Goal: Information Seeking & Learning: Learn about a topic

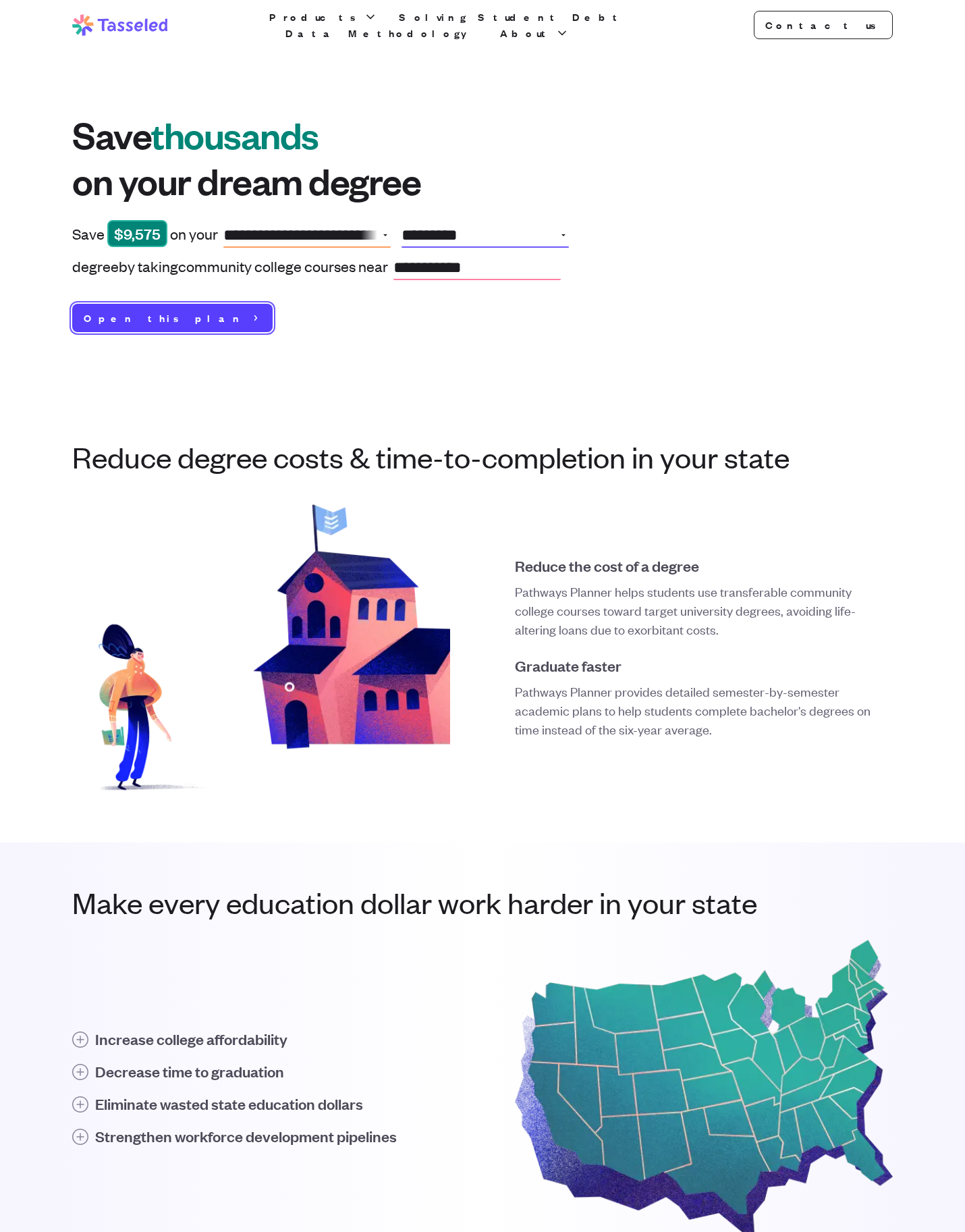
click at [92, 315] on span "Open this plan" at bounding box center [164, 318] width 161 height 16
click at [386, 233] on button "Open 4-year school options" at bounding box center [385, 235] width 16 height 24
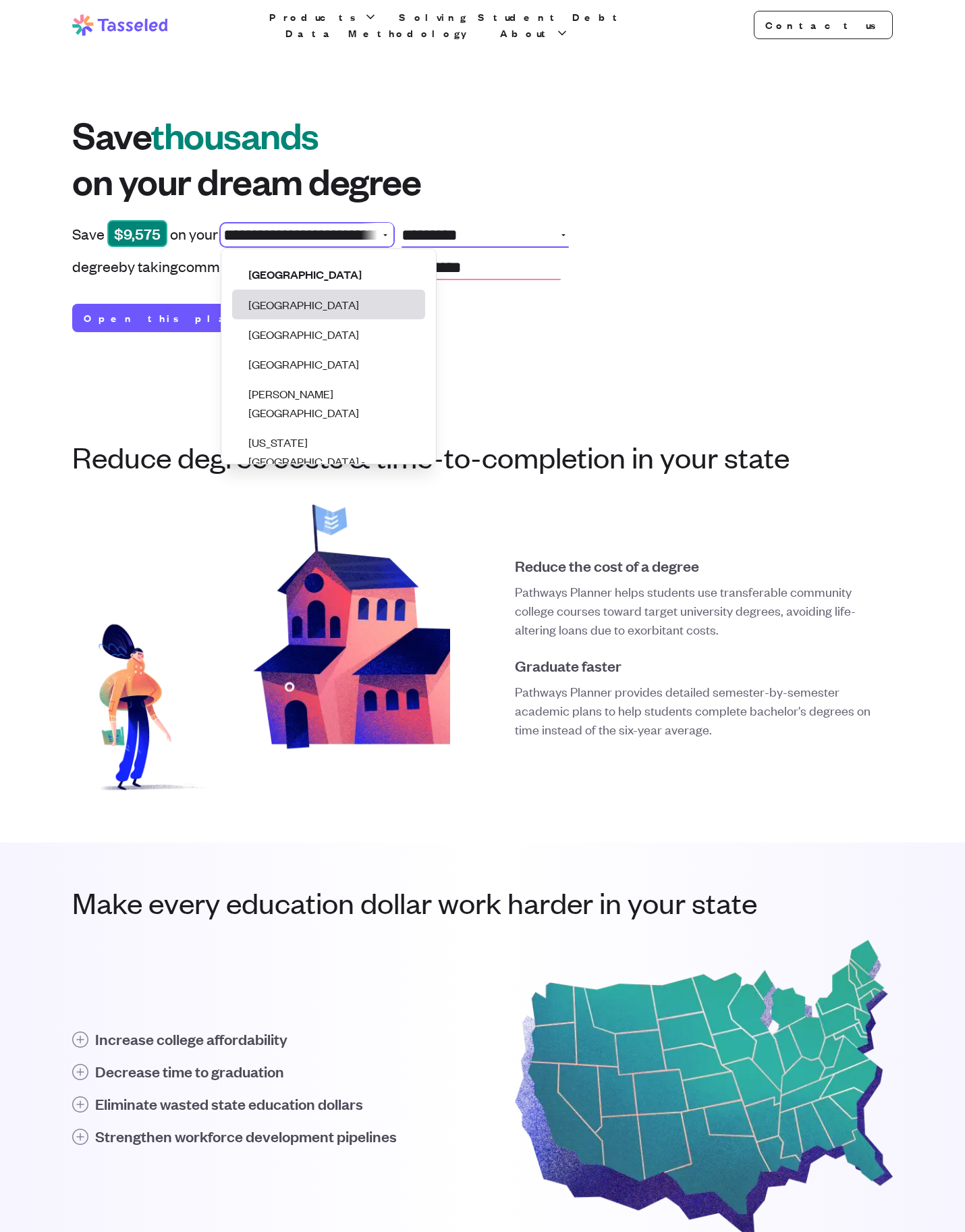
click at [326, 302] on li "[GEOGRAPHIC_DATA]" at bounding box center [328, 304] width 193 height 30
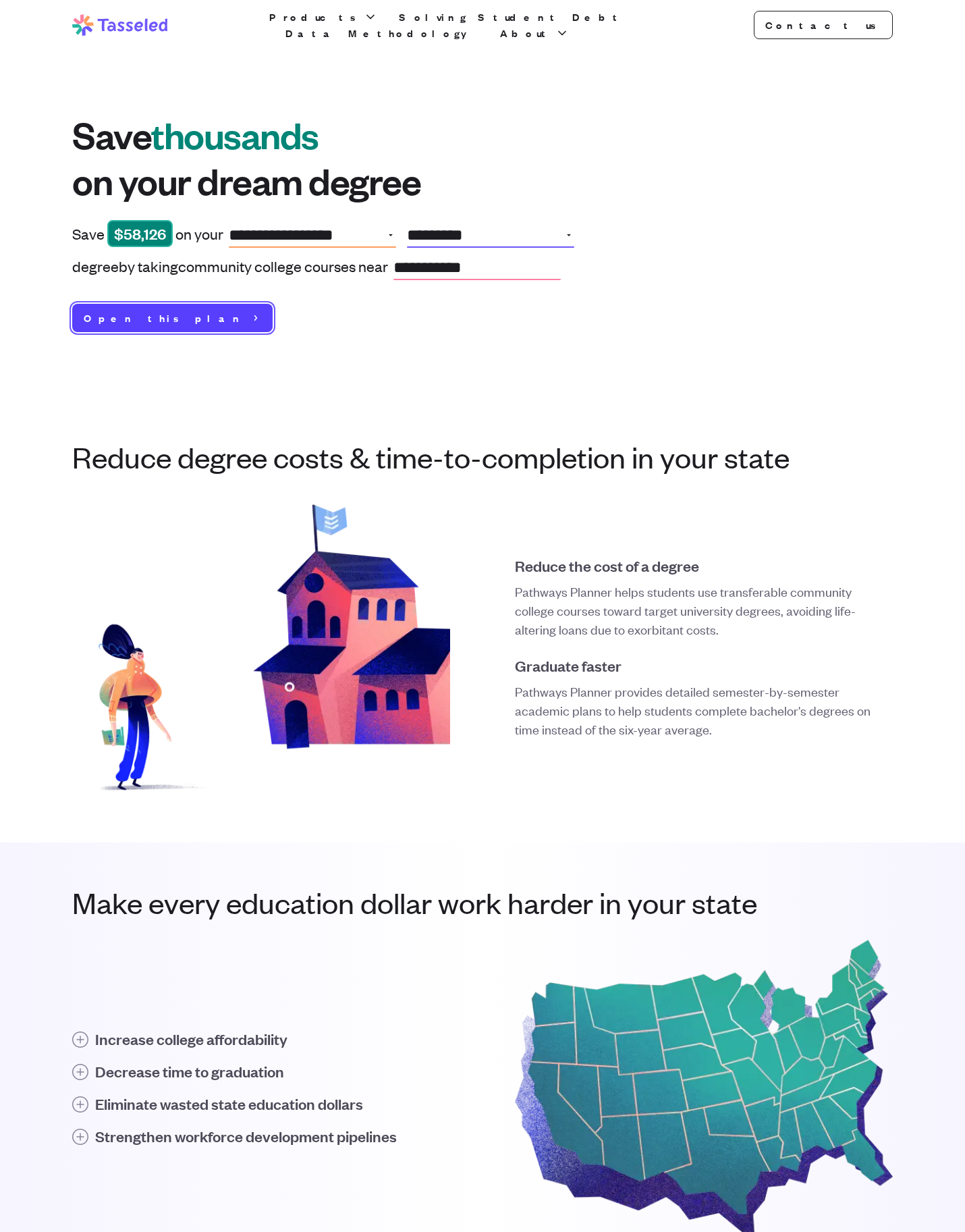
click at [109, 310] on span "Open this plan" at bounding box center [164, 318] width 161 height 16
click at [392, 230] on button "Open 4-year school options" at bounding box center [390, 235] width 16 height 24
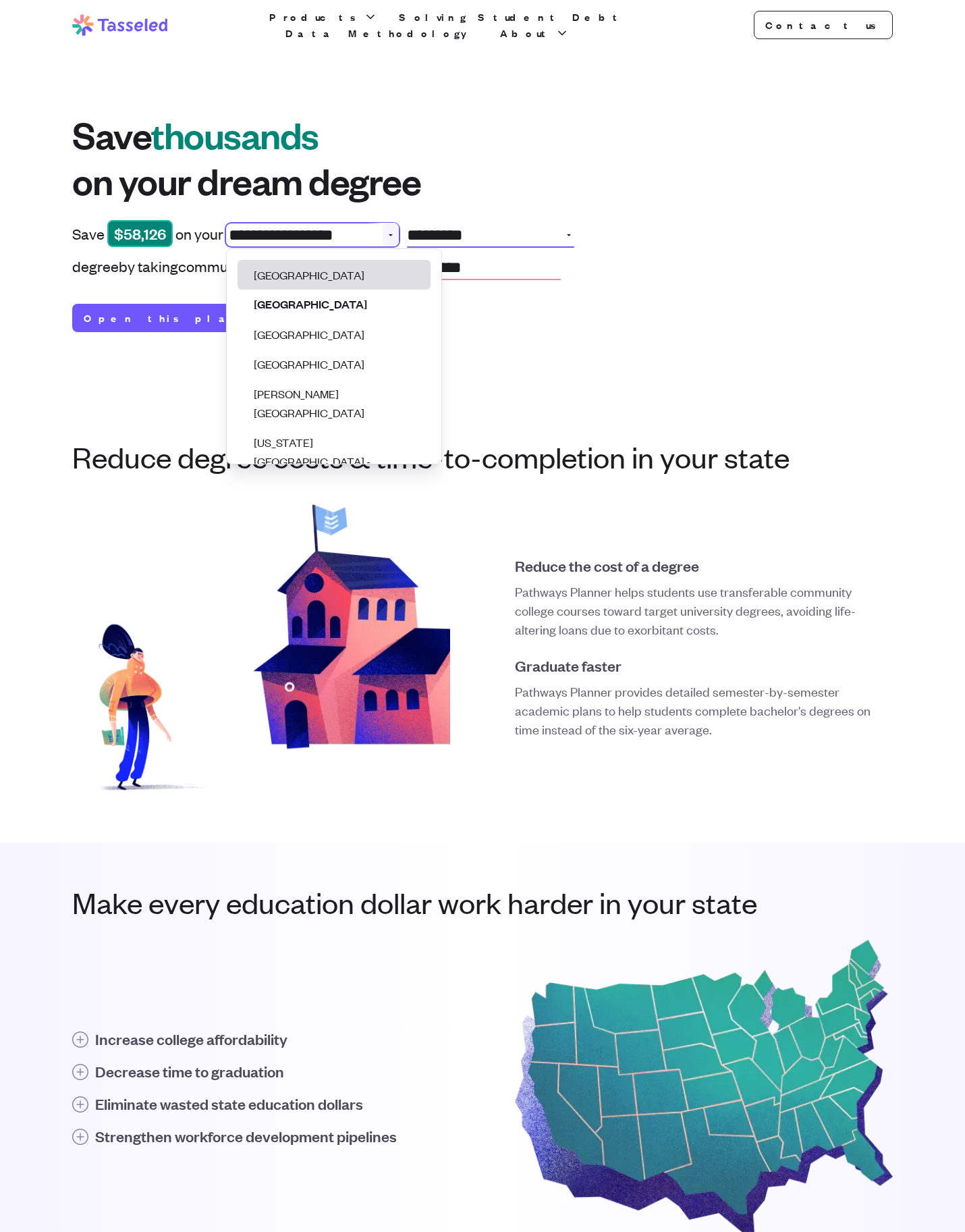
type input "**********"
click at [504, 361] on div "**********" at bounding box center [482, 223] width 965 height 347
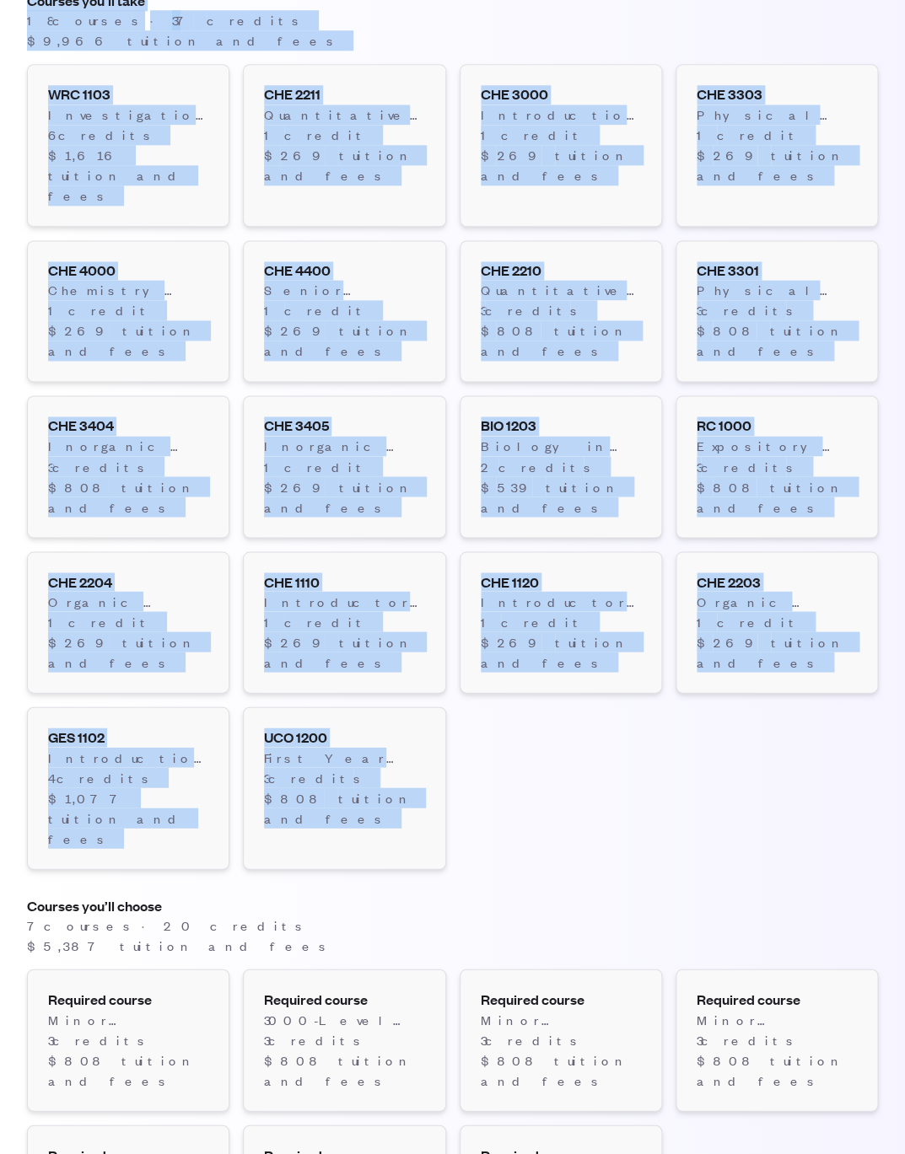
scroll to position [2409, 0]
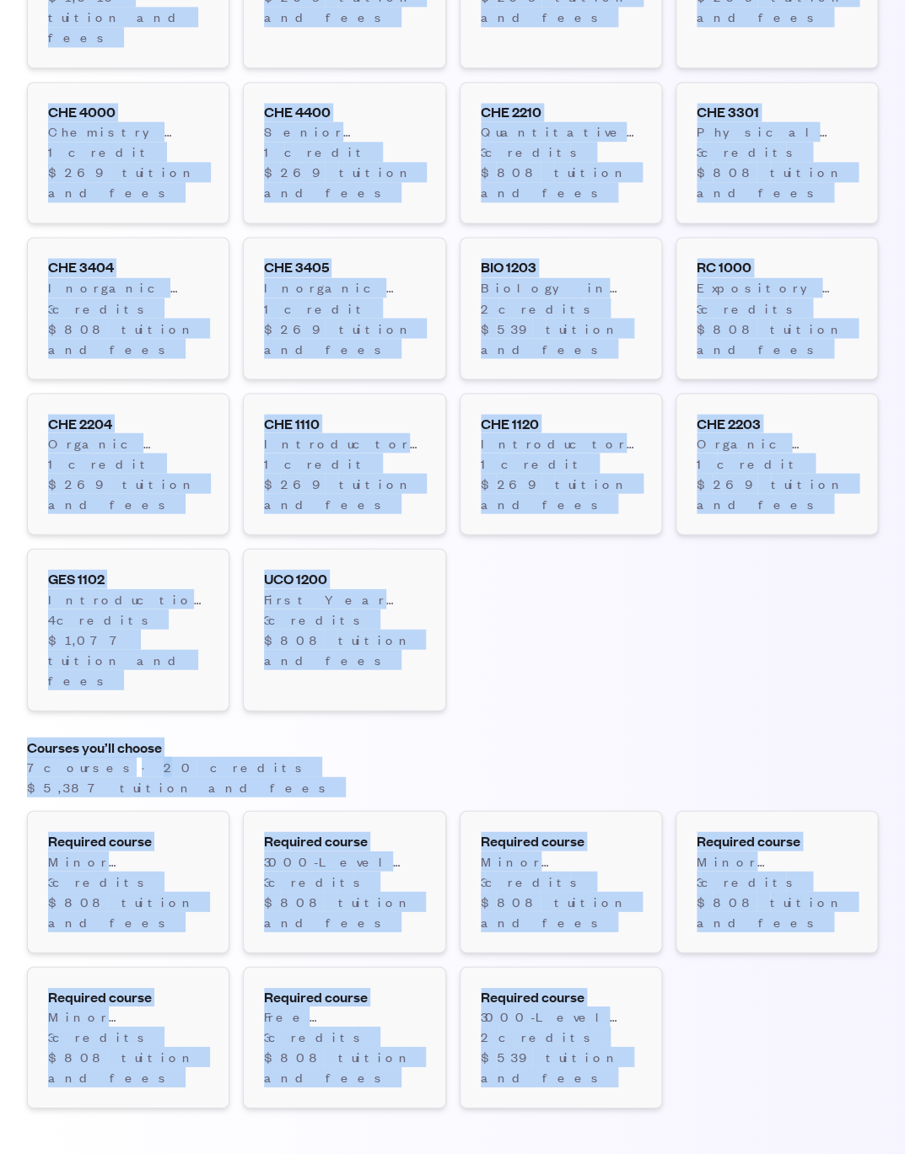
drag, startPoint x: 34, startPoint y: 100, endPoint x: 802, endPoint y: 835, distance: 1063.1
copy main "Appalachian State University · Chemistry Plan details Your location Starting in…"
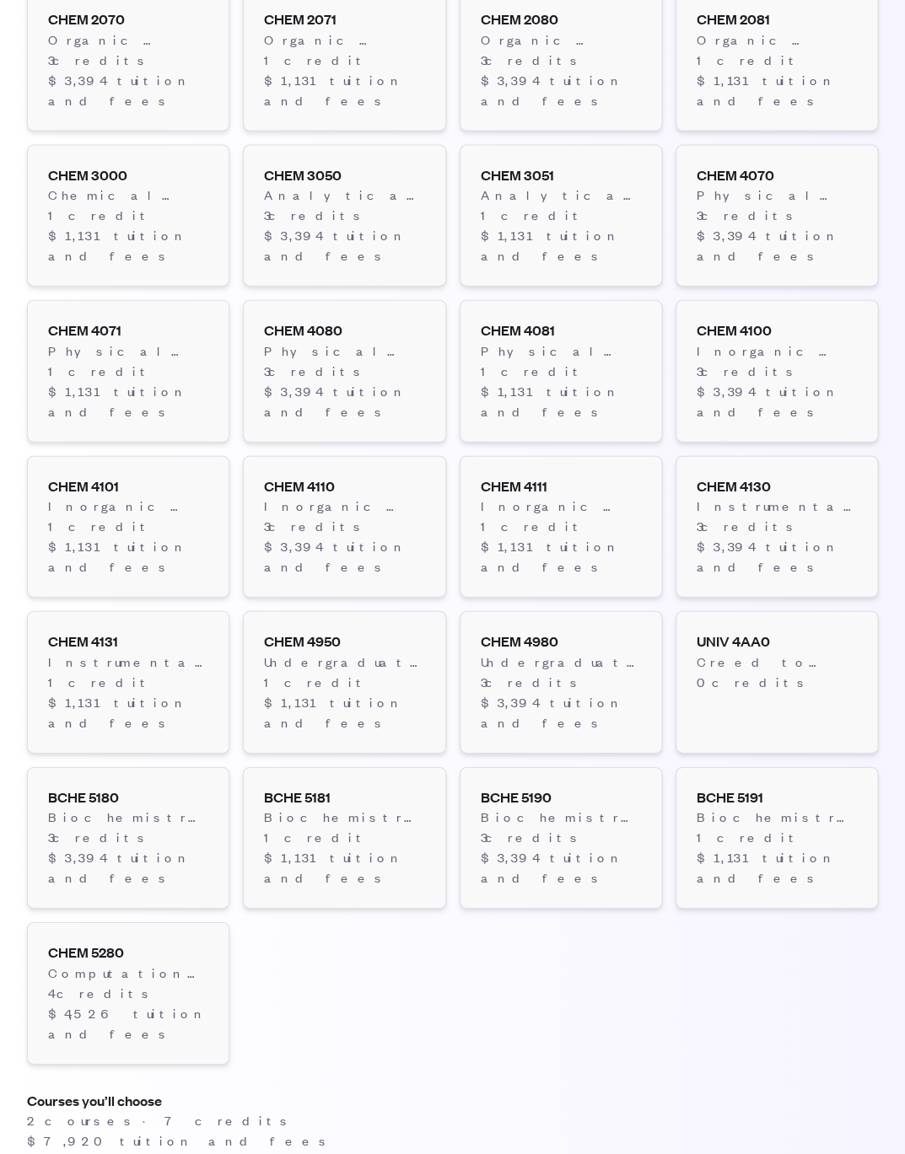
scroll to position [2869, 0]
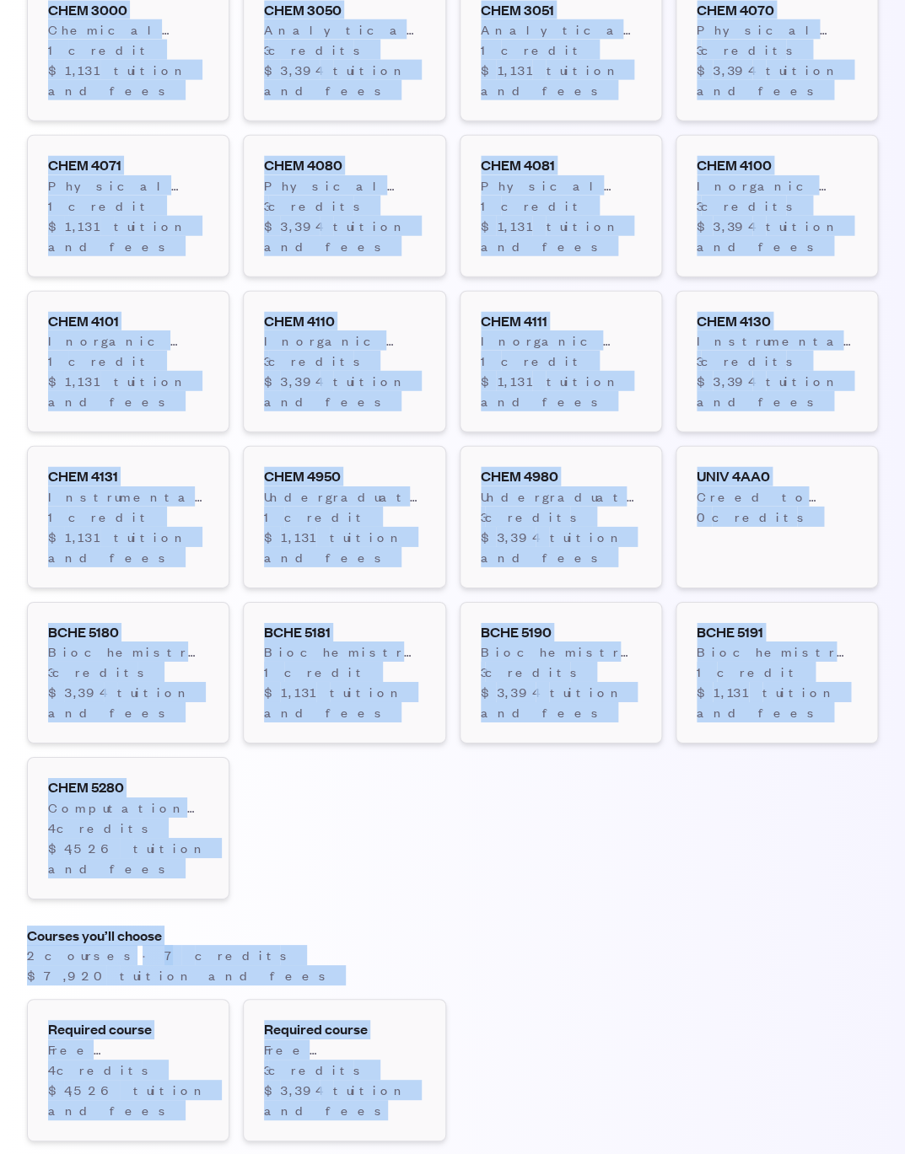
drag, startPoint x: 27, startPoint y: 108, endPoint x: 438, endPoint y: 649, distance: 679.3
copy main "Loremi Dolorsitam · Consectet Adip elitsed Doei temporin Utlabore et Dolorem , …"
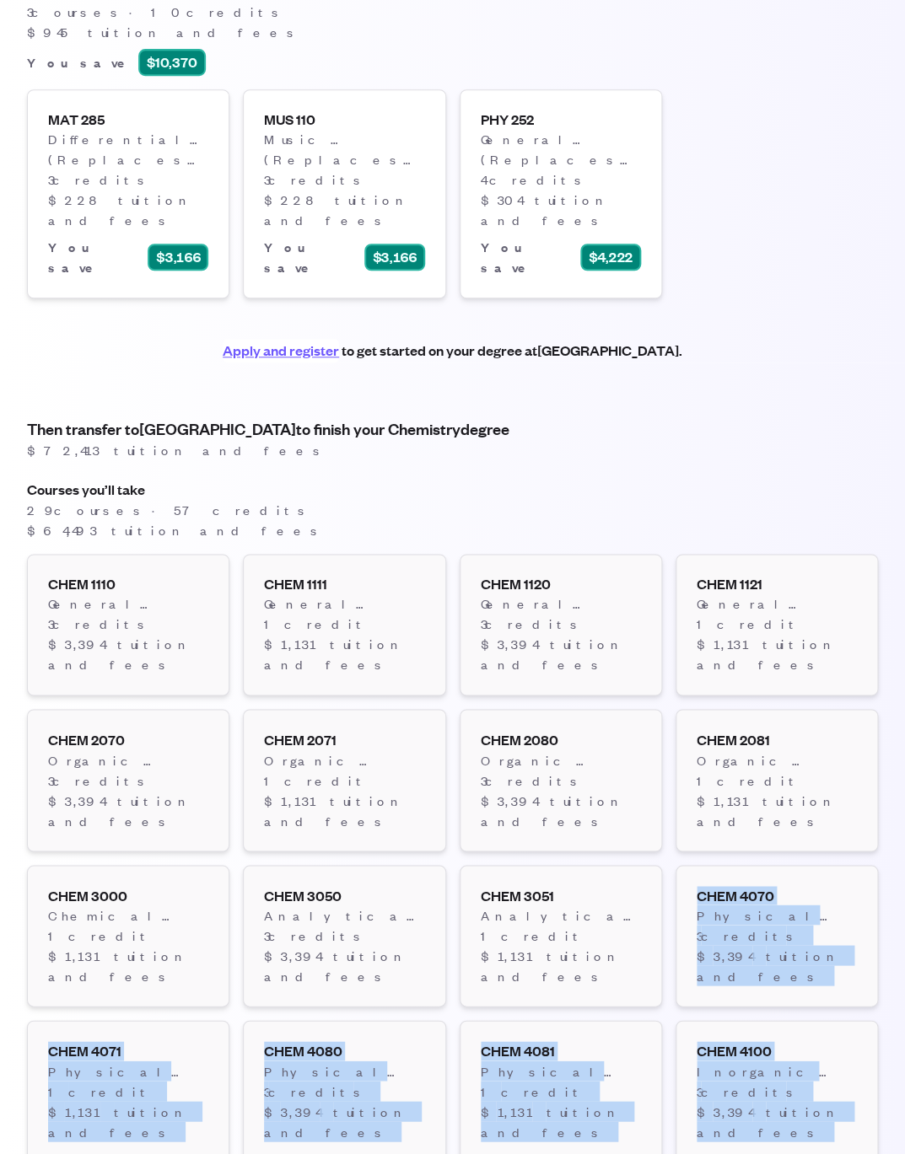
scroll to position [0, 0]
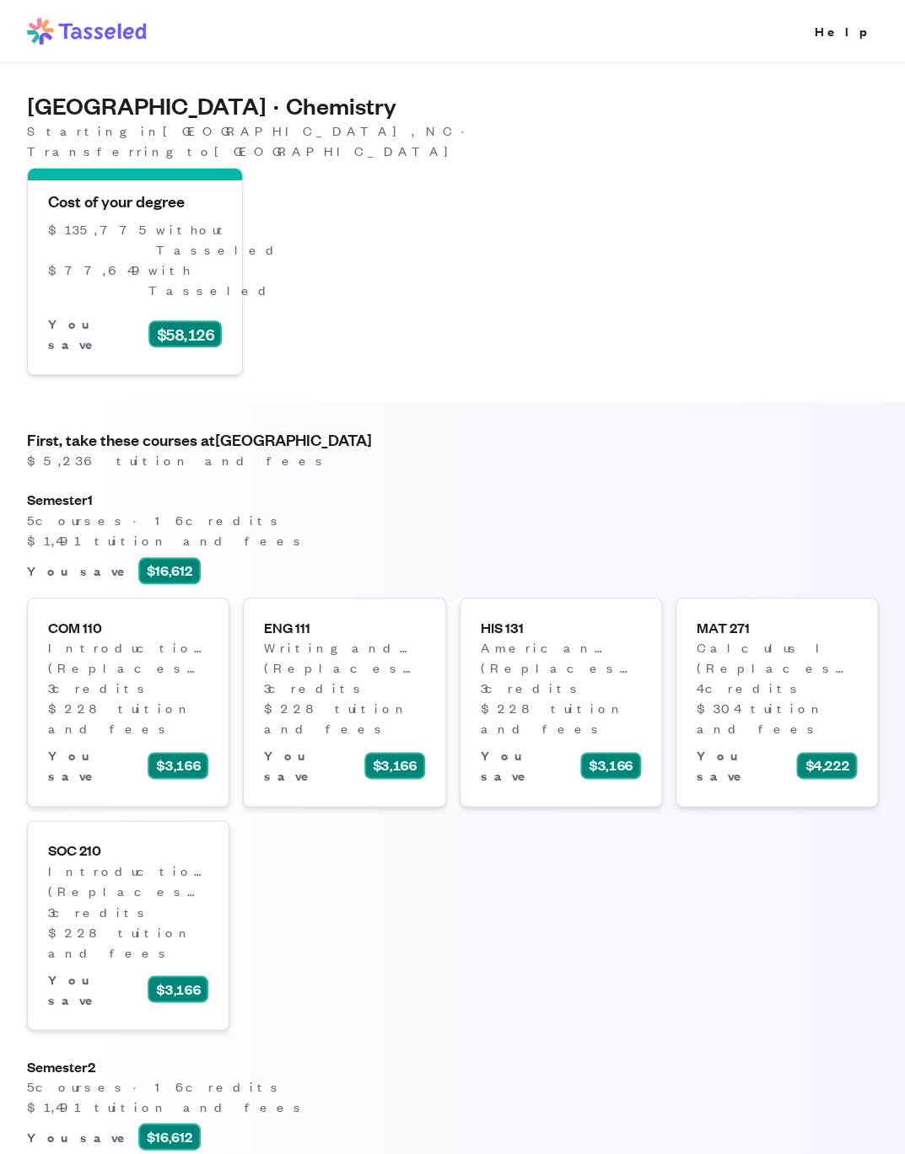
drag, startPoint x: 793, startPoint y: 817, endPoint x: 46, endPoint y: -51, distance: 1145.9
copy link "Tasseled"
click at [392, 298] on div "Your custom college plan for [GEOGRAPHIC_DATA] · Chemistry Plan details Your lo…" at bounding box center [452, 219] width 905 height 312
